Goal: Information Seeking & Learning: Understand process/instructions

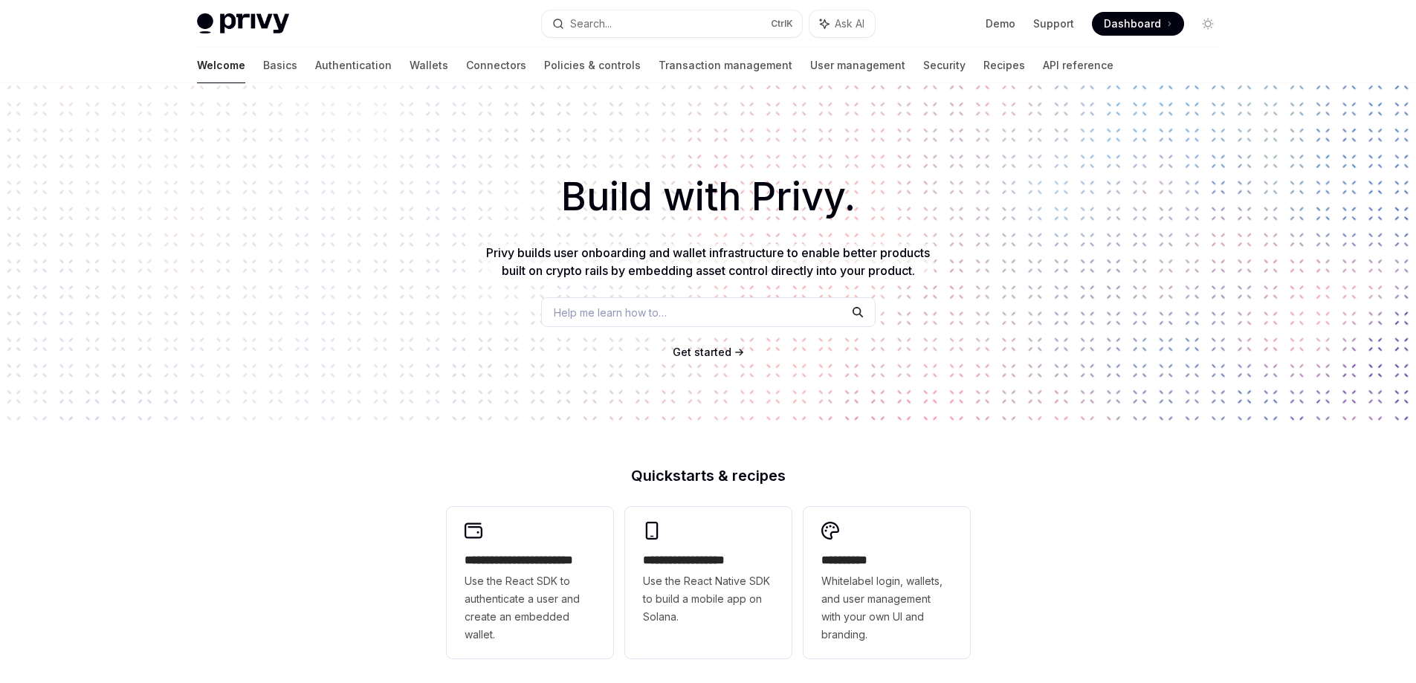
click at [410, 74] on link "Wallets" at bounding box center [429, 66] width 39 height 36
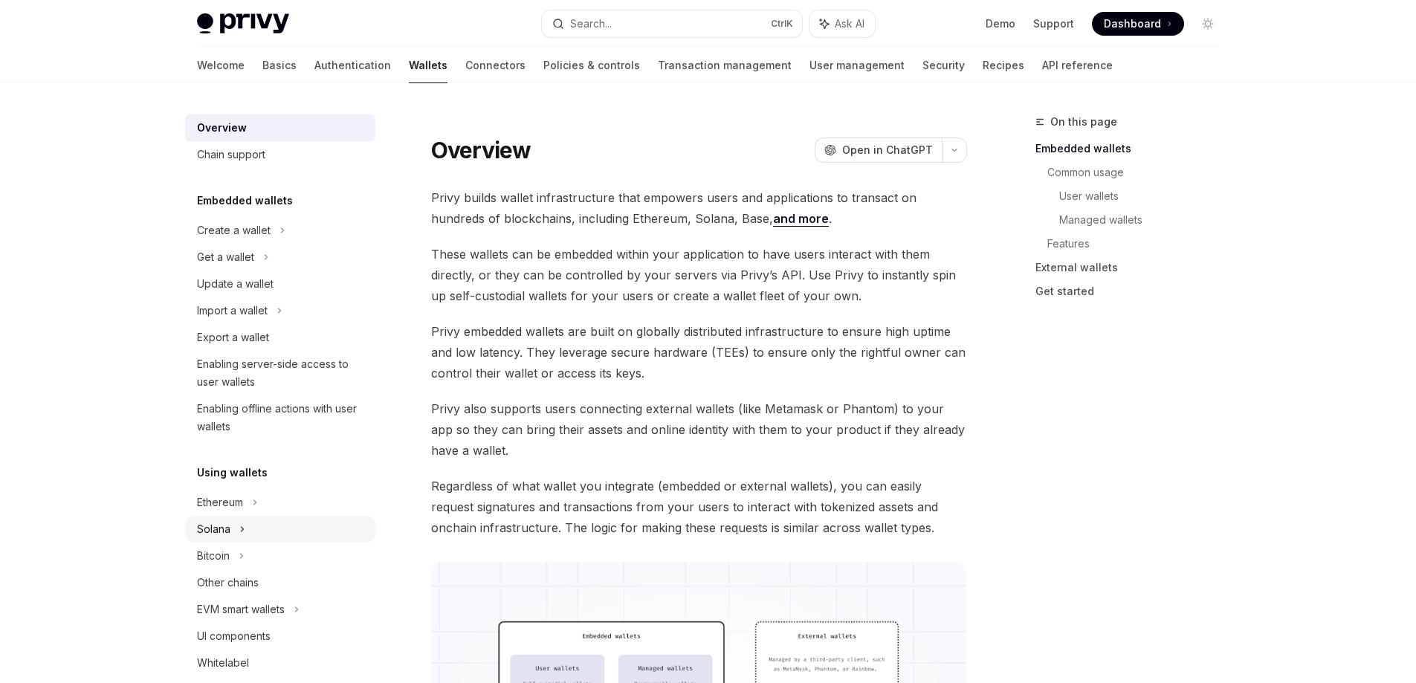
click at [252, 538] on div "Solana" at bounding box center [280, 529] width 190 height 27
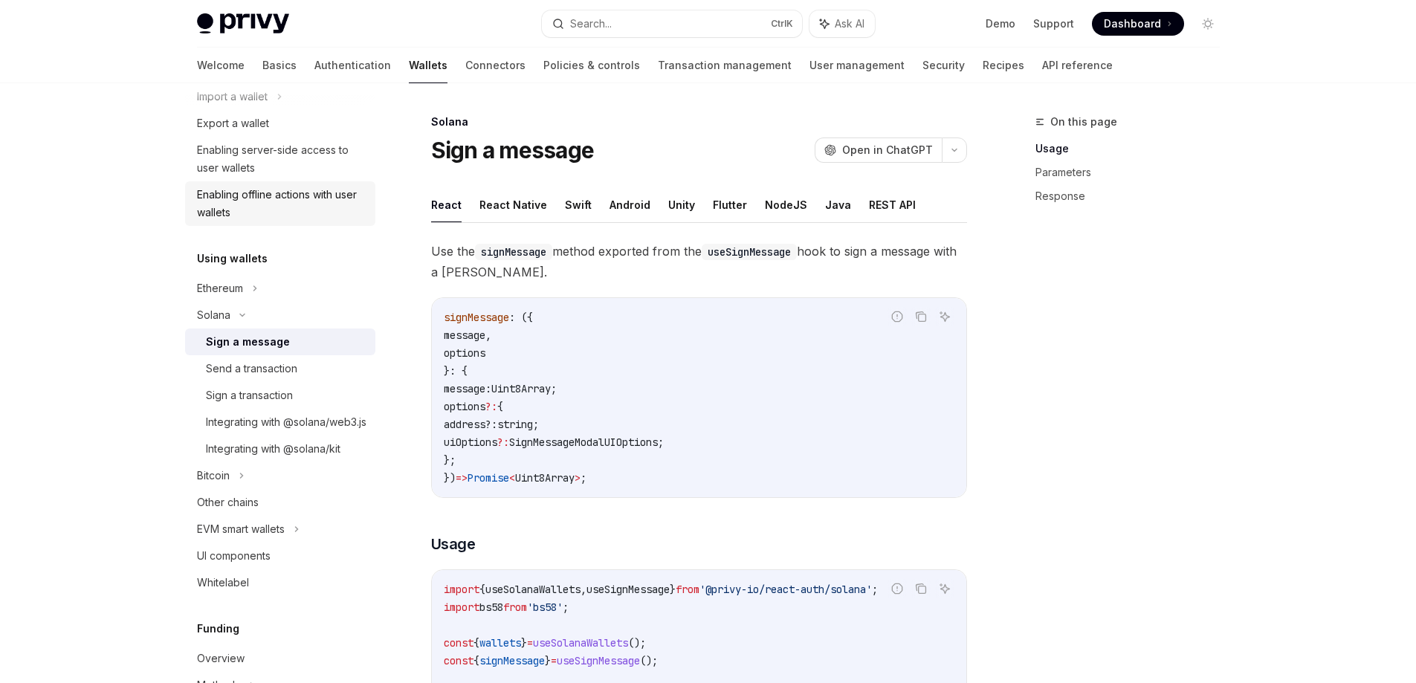
scroll to position [223, 0]
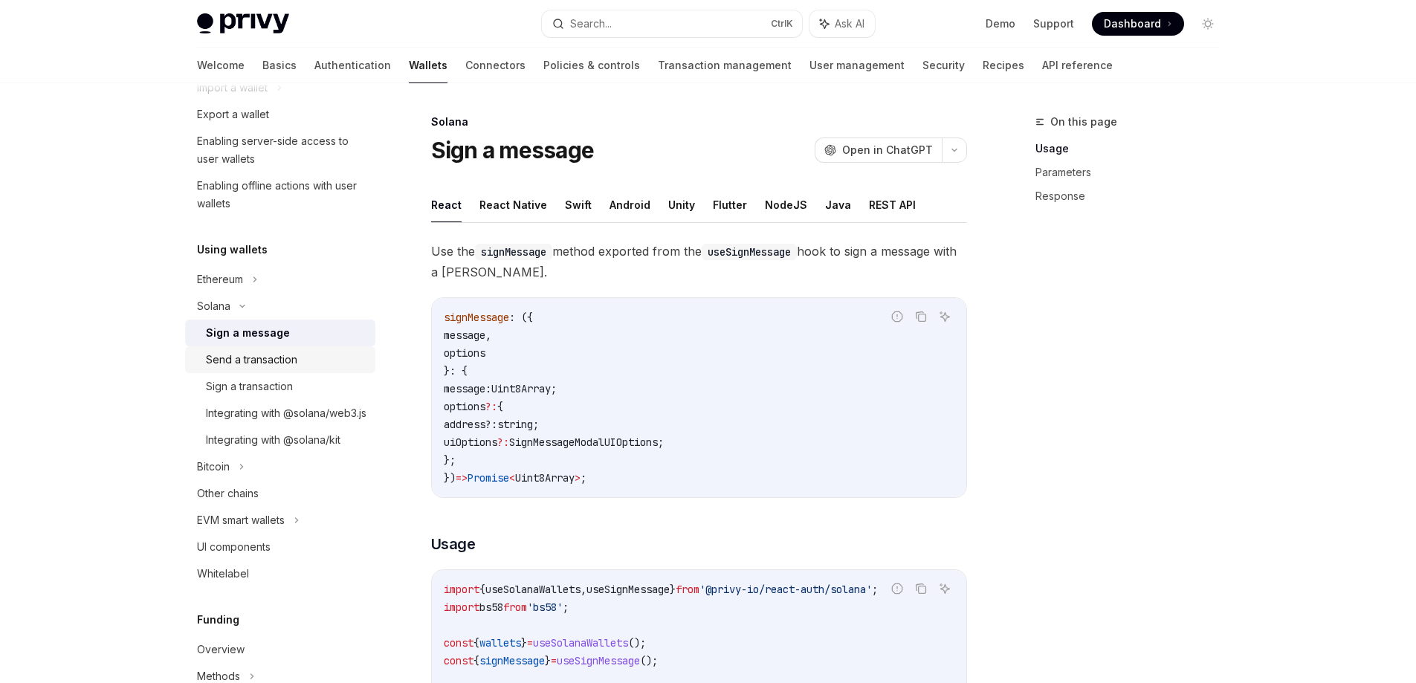
click at [308, 363] on div "Send a transaction" at bounding box center [286, 360] width 161 height 18
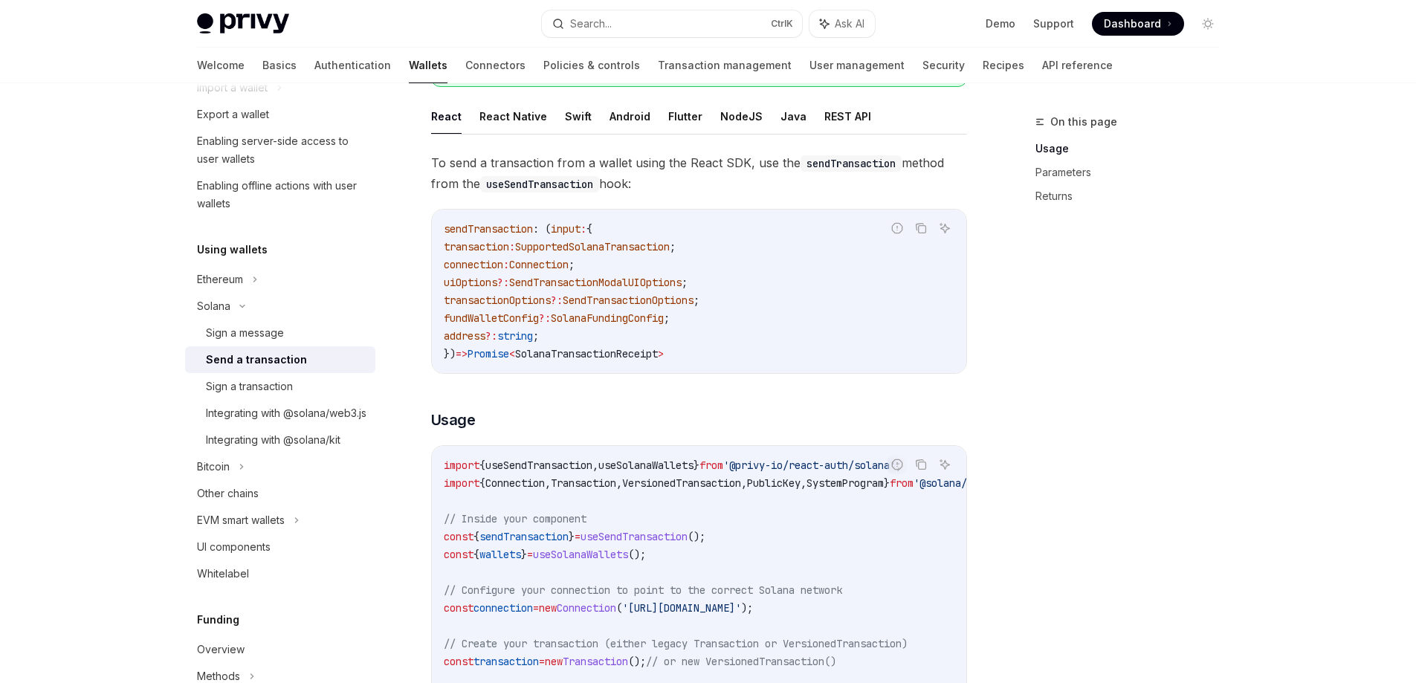
scroll to position [223, 0]
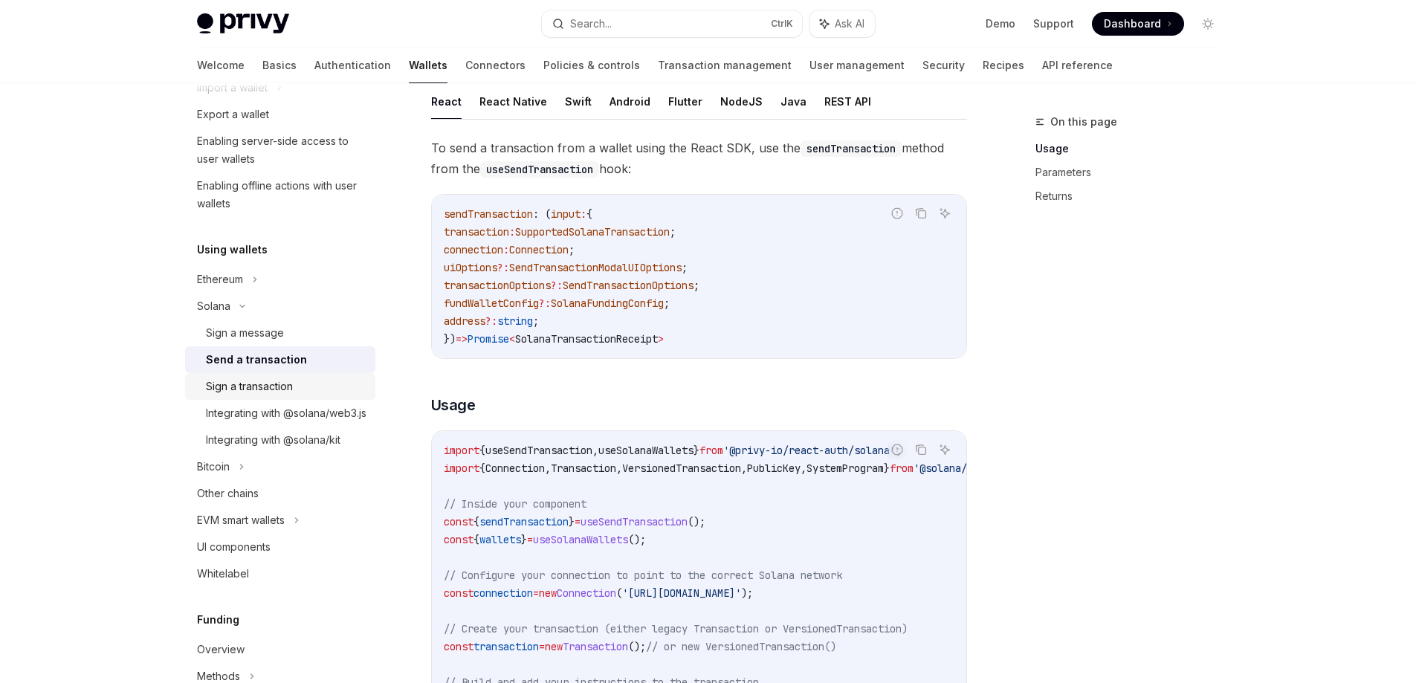
click at [326, 386] on div "Sign a transaction" at bounding box center [286, 387] width 161 height 18
type textarea "*"
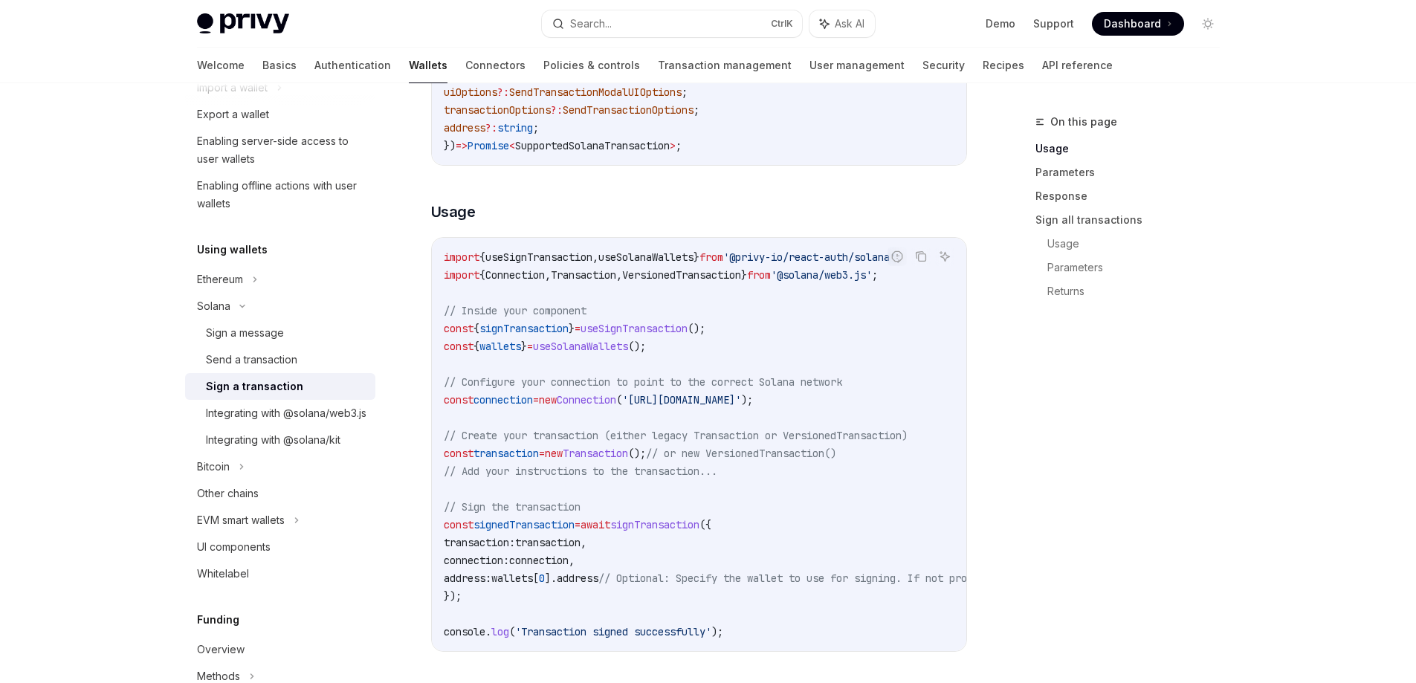
scroll to position [372, 0]
